Goal: Information Seeking & Learning: Learn about a topic

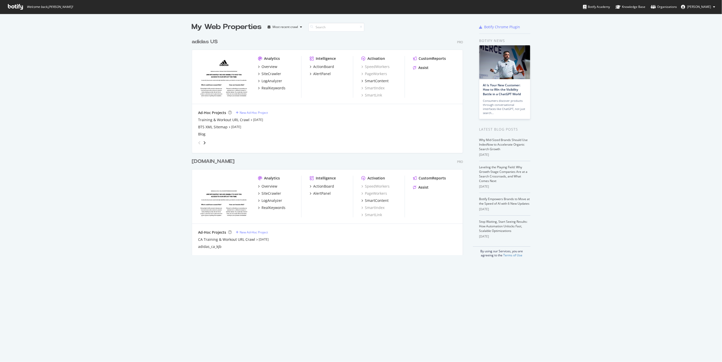
scroll to position [358, 713]
click at [270, 65] on div "Overview" at bounding box center [269, 66] width 16 height 5
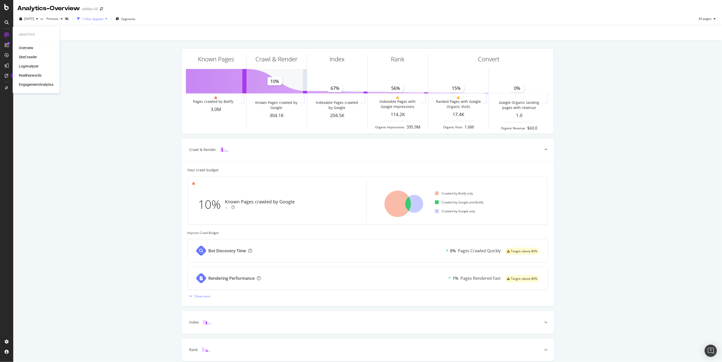
click at [30, 74] on div "RealKeywords" at bounding box center [30, 75] width 23 height 5
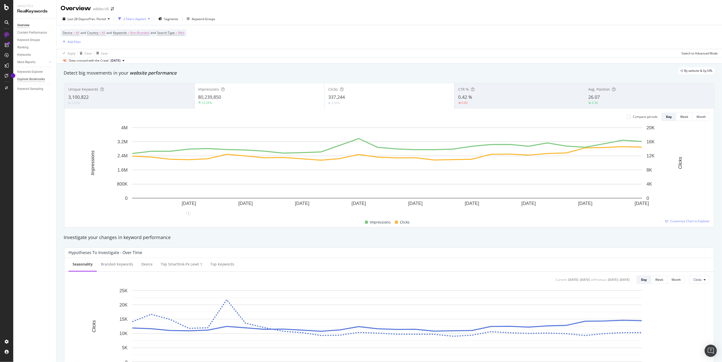
click at [34, 78] on div "Explorer Bookmarks" at bounding box center [30, 79] width 27 height 5
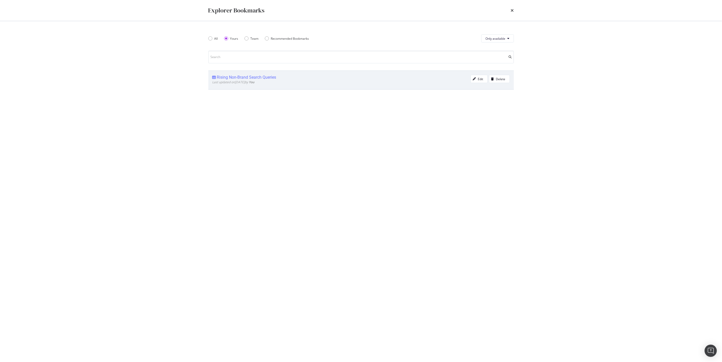
click at [258, 76] on div "Rising Non-Brand Search Queries" at bounding box center [246, 77] width 59 height 5
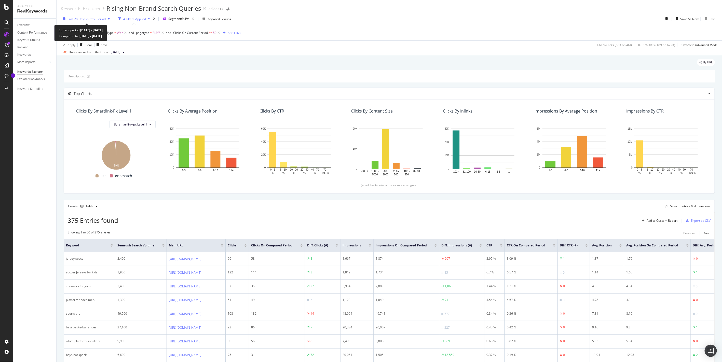
click at [92, 17] on span "vs Prev. Period" at bounding box center [96, 19] width 20 height 4
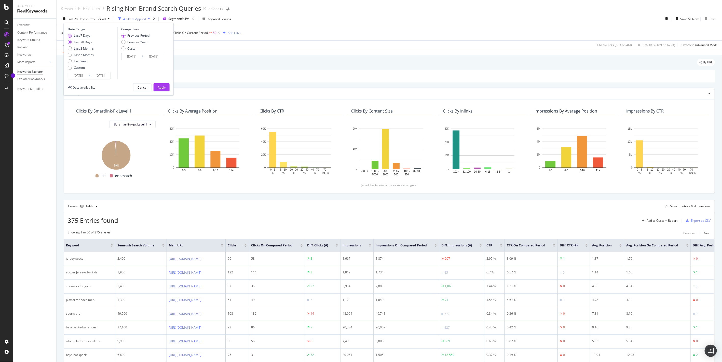
click at [83, 35] on div "Last 7 Days" at bounding box center [82, 35] width 16 height 4
type input "[DATE]"
click at [161, 88] on div "Apply" at bounding box center [162, 87] width 8 height 4
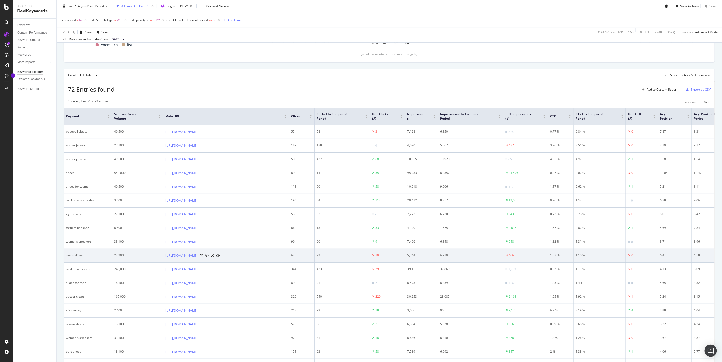
scroll to position [141, 0]
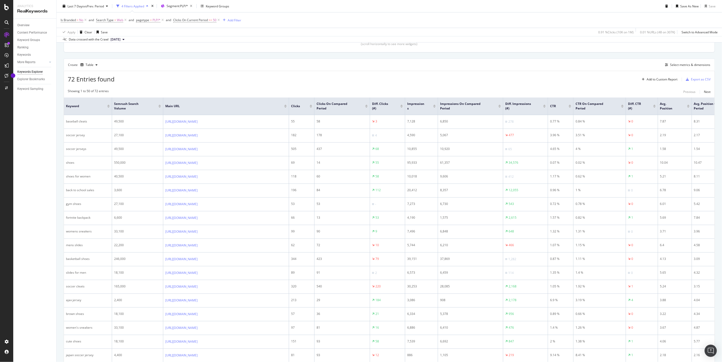
click at [400, 108] on div "Diff. Clicks (#)" at bounding box center [387, 106] width 31 height 9
click at [401, 107] on div at bounding box center [401, 106] width 3 height 1
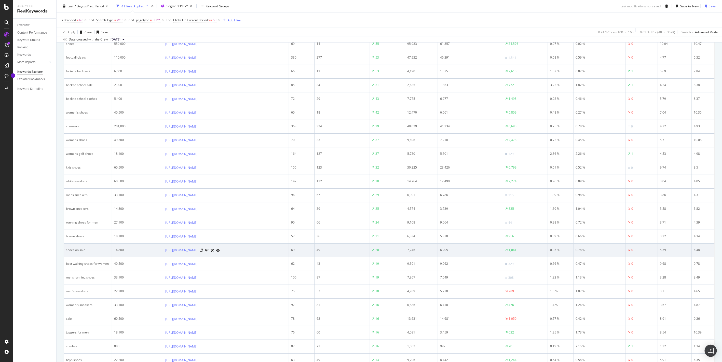
scroll to position [368, 0]
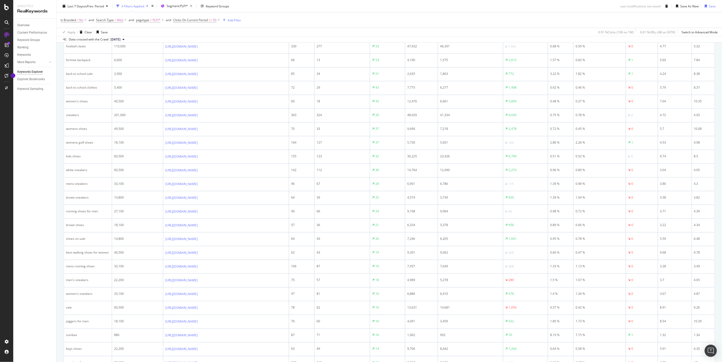
drag, startPoint x: 303, startPoint y: 301, endPoint x: 372, endPoint y: 10, distance: 299.1
click at [372, 10] on div "Last 7 Days vs Prev. Period 4 Filters Applied Segment: PLP/* Keyword Groups Las…" at bounding box center [389, 7] width 665 height 10
